Goal: Information Seeking & Learning: Learn about a topic

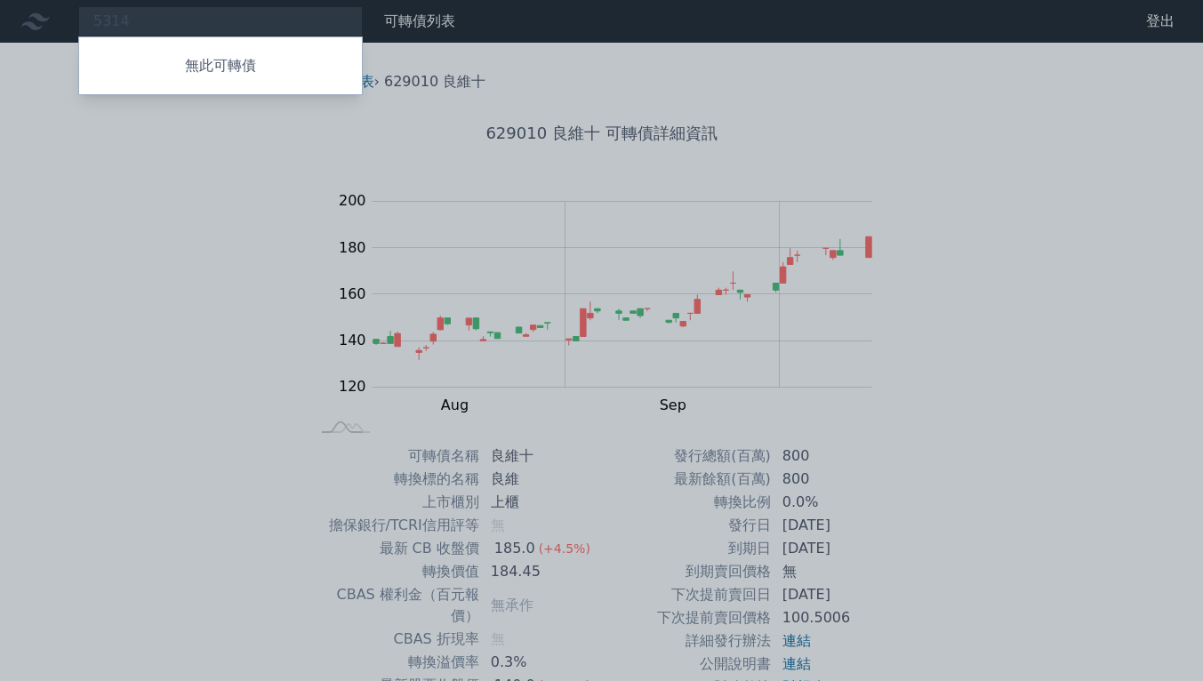
drag, startPoint x: 150, startPoint y: 24, endPoint x: 54, endPoint y: 12, distance: 96.9
click at [54, 11] on div at bounding box center [601, 340] width 1203 height 681
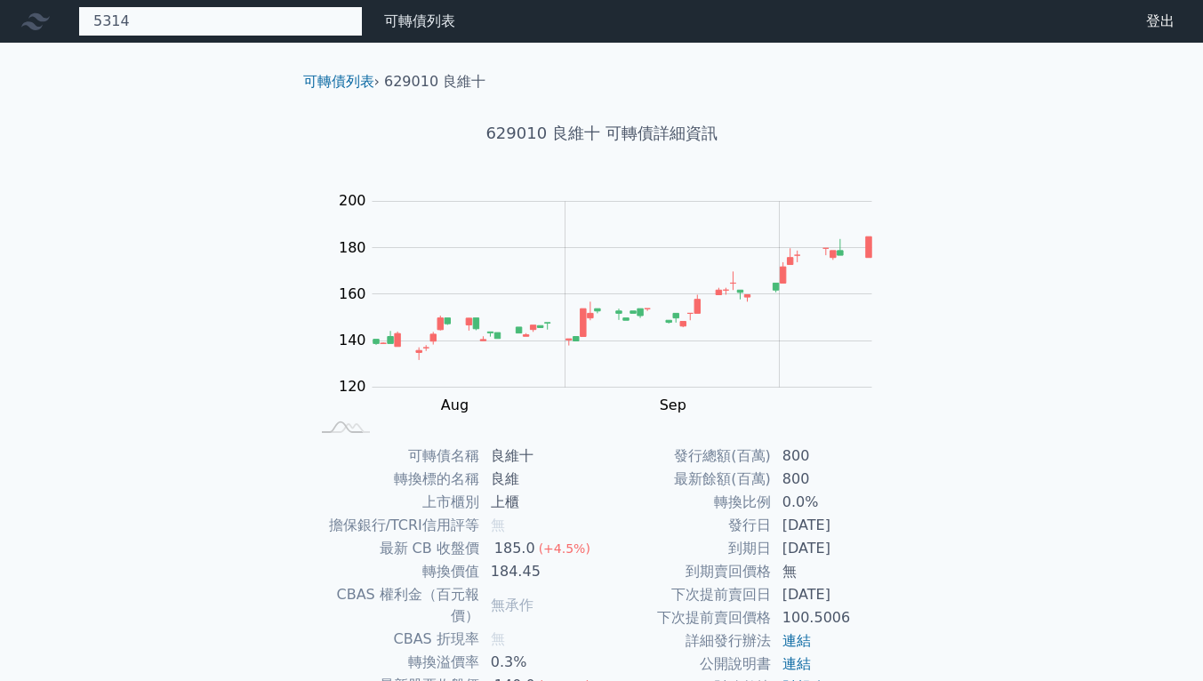
click at [159, 19] on div "5314 無此可轉債" at bounding box center [220, 21] width 285 height 30
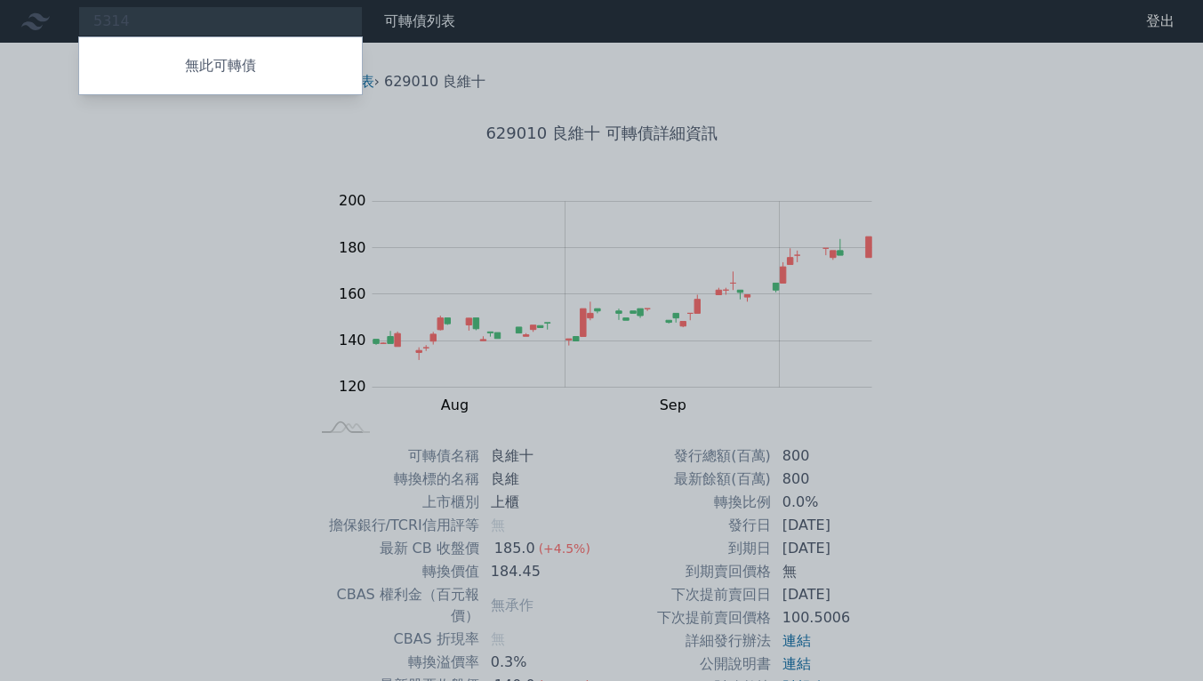
drag, startPoint x: 31, startPoint y: 24, endPoint x: 9, endPoint y: 20, distance: 22.5
click at [9, 20] on div at bounding box center [601, 340] width 1203 height 681
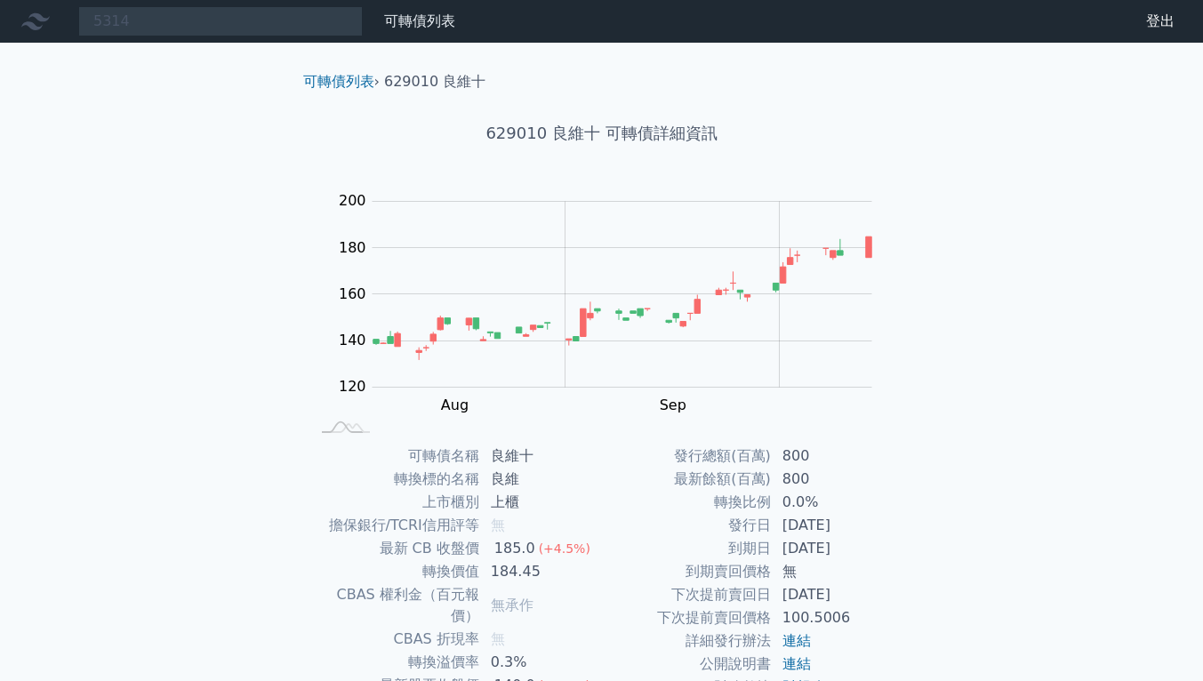
click at [444, 22] on link "可轉債列表" at bounding box center [419, 20] width 71 height 17
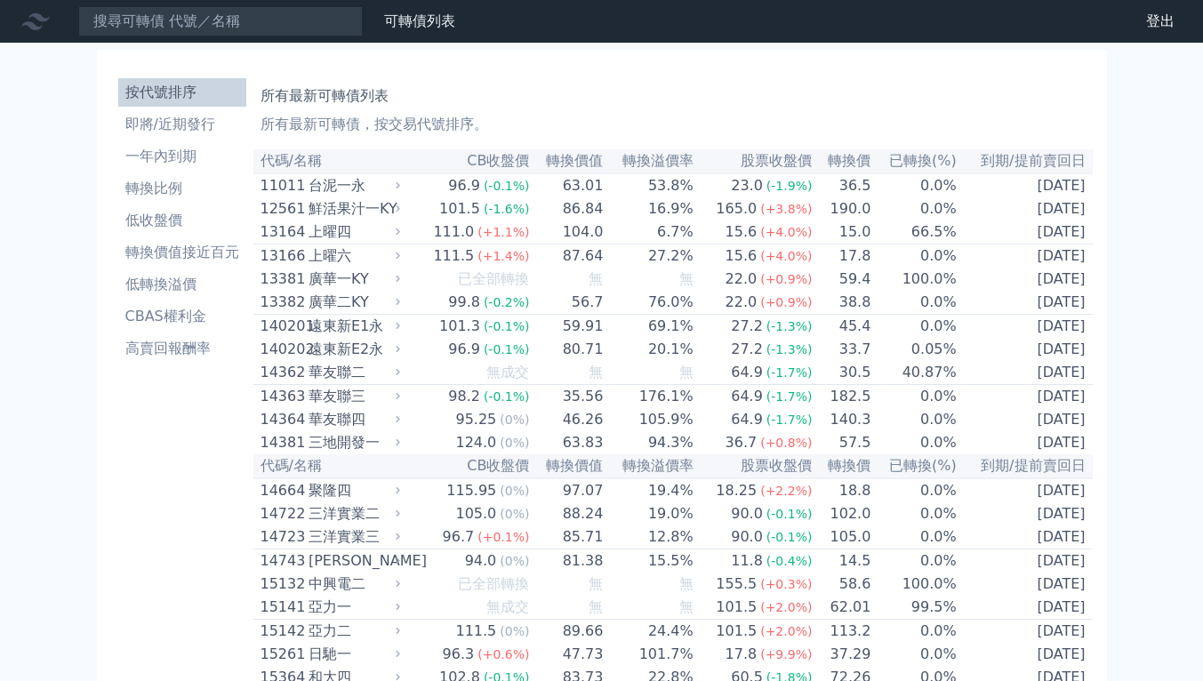
click at [418, 17] on link "可轉債列表" at bounding box center [419, 20] width 71 height 17
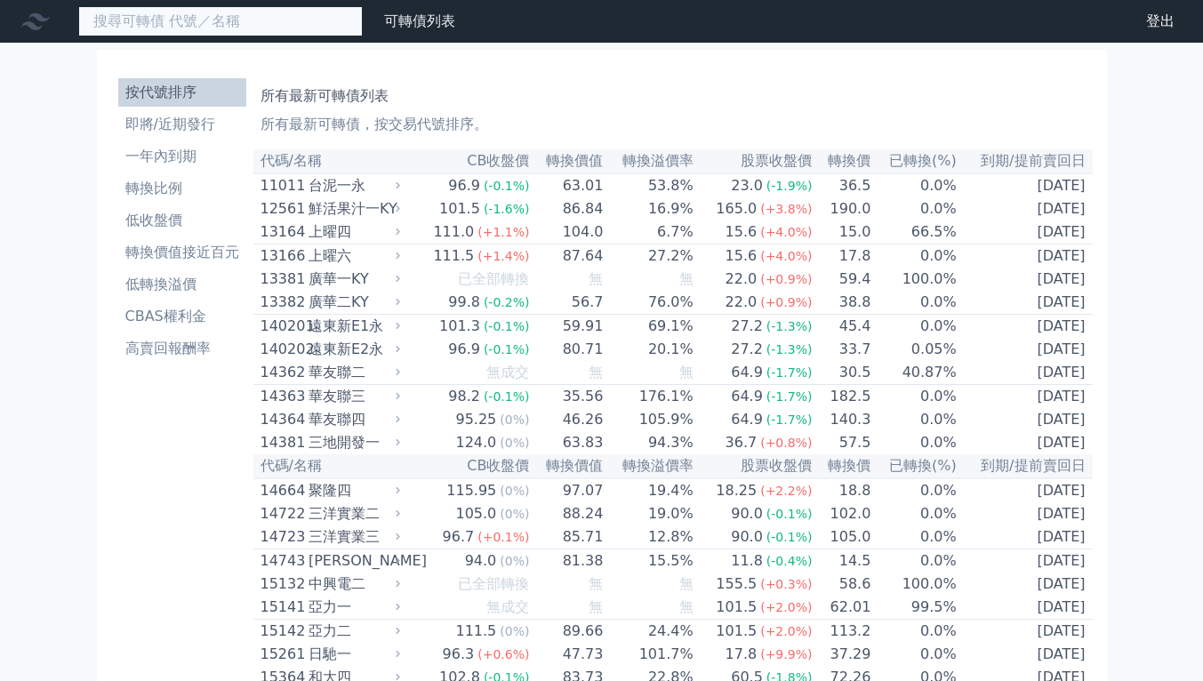
click at [169, 25] on input at bounding box center [220, 21] width 285 height 30
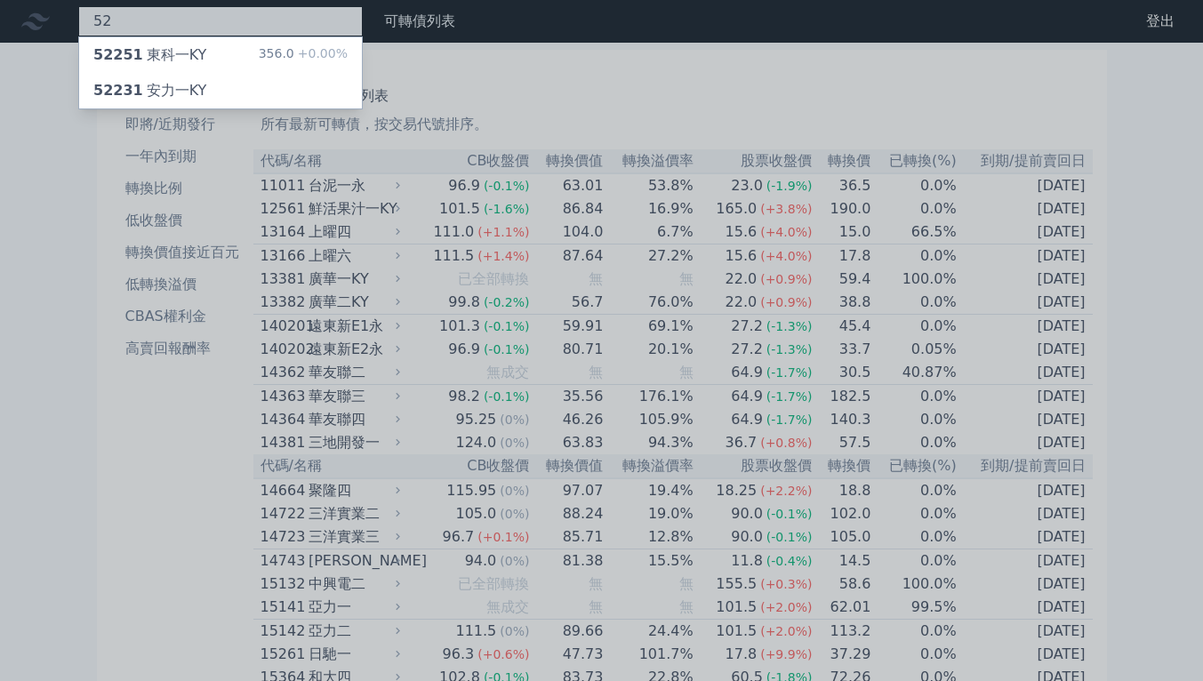
type input "5"
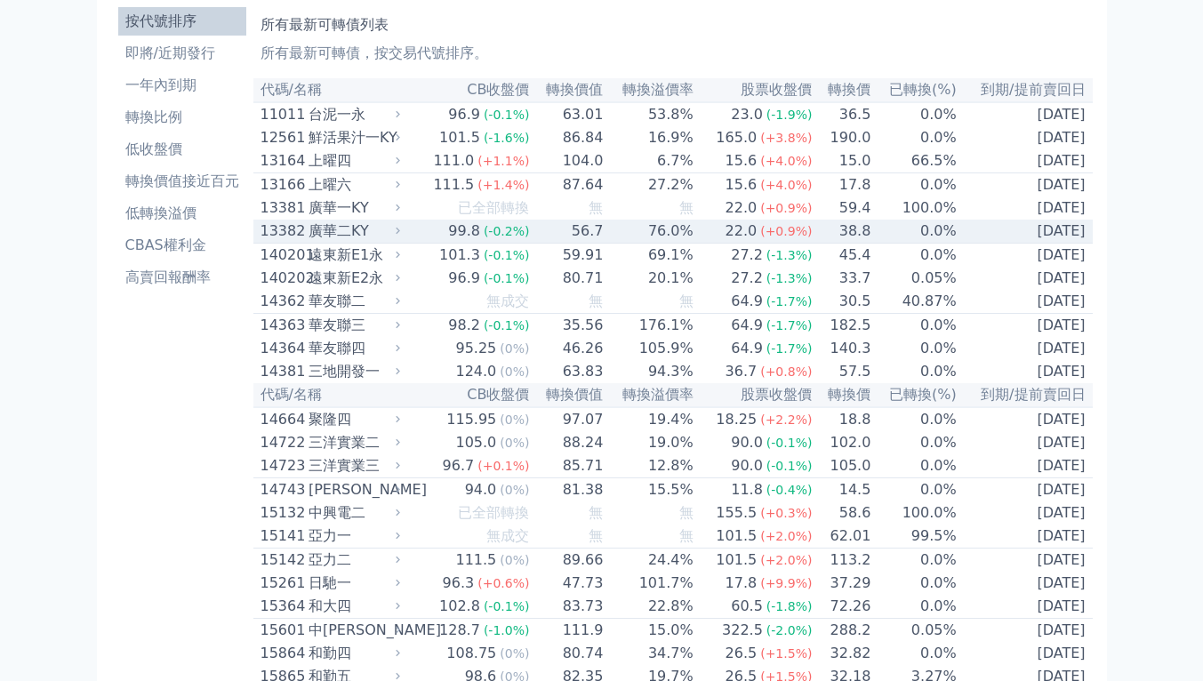
scroll to position [89, 0]
